Goal: Use online tool/utility: Utilize a website feature to perform a specific function

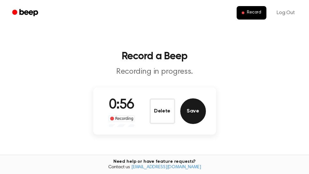
click at [197, 113] on button "Save" at bounding box center [193, 111] width 26 height 26
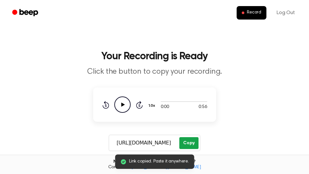
click at [194, 141] on button "Copy" at bounding box center [188, 143] width 19 height 12
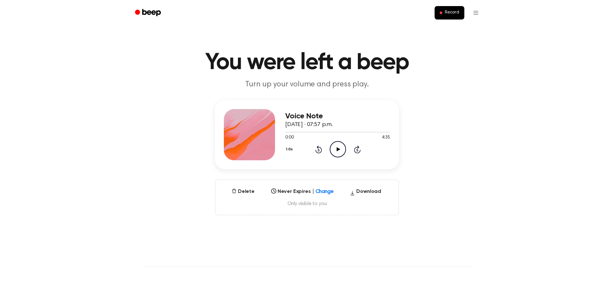
click at [338, 152] on icon "Play Audio" at bounding box center [338, 149] width 16 height 16
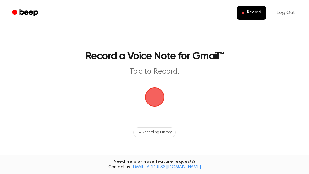
drag, startPoint x: 157, startPoint y: 99, endPoint x: 192, endPoint y: 45, distance: 63.6
click at [157, 99] on span "button" at bounding box center [154, 97] width 22 height 22
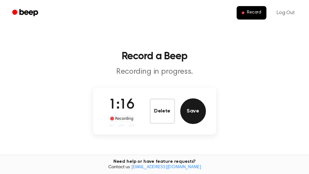
click at [192, 111] on button "Save" at bounding box center [193, 111] width 26 height 26
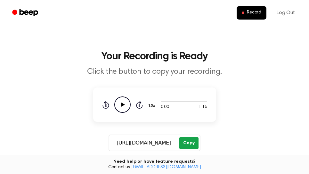
click at [195, 143] on button "Copy" at bounding box center [188, 143] width 19 height 12
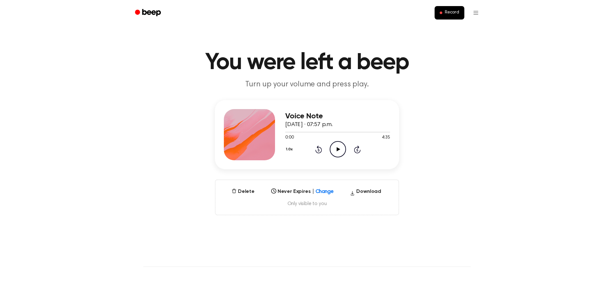
click at [339, 152] on icon "Play Audio" at bounding box center [338, 149] width 16 height 16
click at [357, 150] on icon at bounding box center [357, 150] width 2 height 3
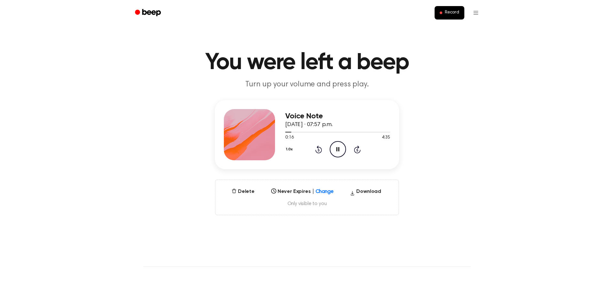
click at [357, 150] on icon at bounding box center [357, 150] width 2 height 3
click at [357, 149] on icon at bounding box center [357, 150] width 2 height 3
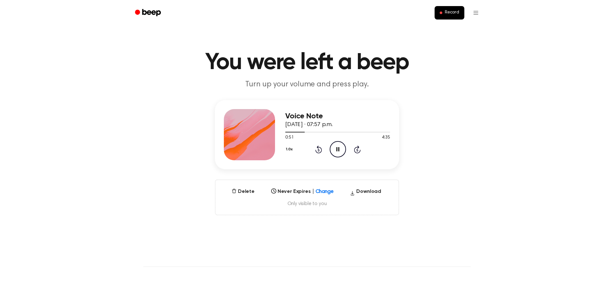
click at [357, 150] on icon at bounding box center [357, 150] width 2 height 3
click at [325, 130] on div at bounding box center [337, 131] width 105 height 5
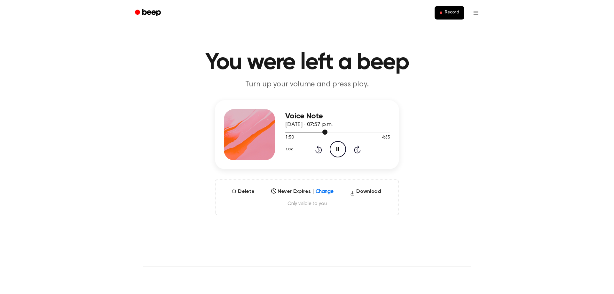
click at [342, 132] on div at bounding box center [337, 132] width 105 height 1
click at [356, 131] on div at bounding box center [337, 131] width 105 height 5
click at [358, 148] on icon at bounding box center [357, 150] width 7 height 8
click at [316, 150] on icon at bounding box center [318, 150] width 7 height 8
click at [316, 150] on icon "Rewind 5 seconds" at bounding box center [318, 149] width 7 height 8
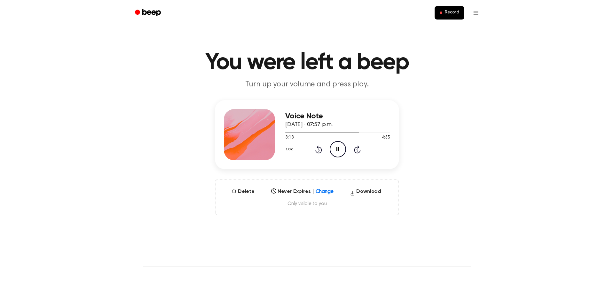
click at [317, 149] on icon "Rewind 5 seconds" at bounding box center [318, 149] width 7 height 8
click at [320, 151] on icon "Rewind 5 seconds" at bounding box center [318, 149] width 7 height 8
click at [358, 151] on icon "Skip 5 seconds" at bounding box center [357, 149] width 7 height 8
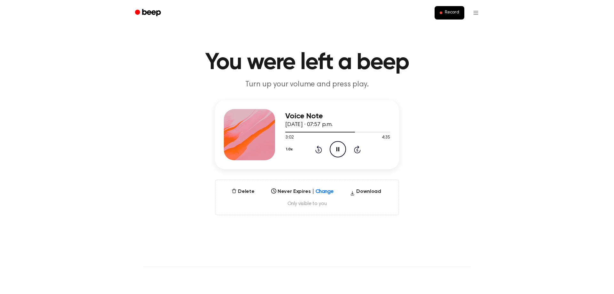
click at [358, 151] on icon "Skip 5 seconds" at bounding box center [357, 149] width 7 height 8
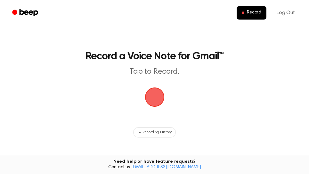
click at [153, 96] on span "button" at bounding box center [154, 96] width 29 height 29
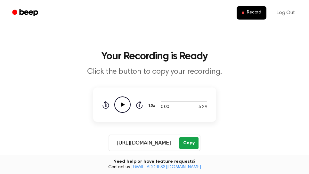
click at [192, 143] on button "Copy" at bounding box center [188, 143] width 19 height 12
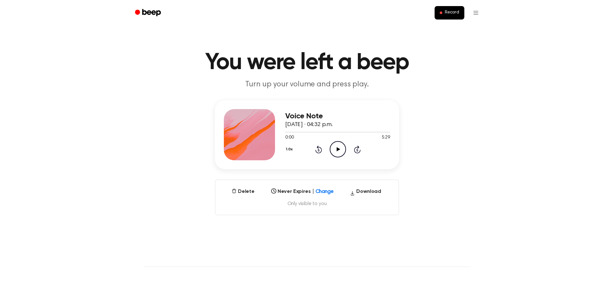
click at [339, 149] on icon at bounding box center [338, 149] width 4 height 4
click at [384, 131] on div at bounding box center [337, 131] width 105 height 5
click at [359, 150] on icon "Skip 5 seconds" at bounding box center [357, 149] width 7 height 8
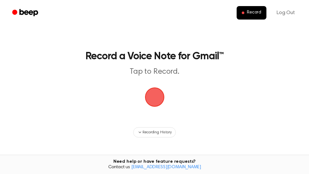
click at [157, 104] on span "button" at bounding box center [155, 97] width 18 height 18
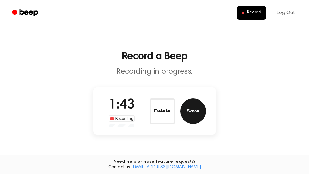
click at [200, 116] on button "Save" at bounding box center [193, 111] width 26 height 26
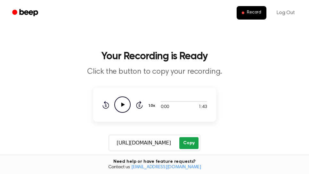
click at [191, 144] on button "Copy" at bounding box center [188, 143] width 19 height 12
